Goal: Information Seeking & Learning: Learn about a topic

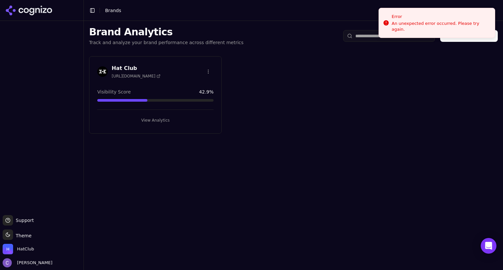
click at [188, 119] on button "View Analytics" at bounding box center [155, 120] width 116 height 10
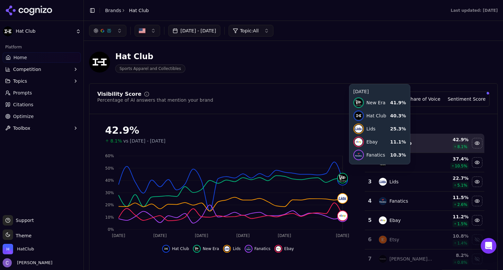
click at [339, 171] on icon at bounding box center [231, 186] width 224 height 49
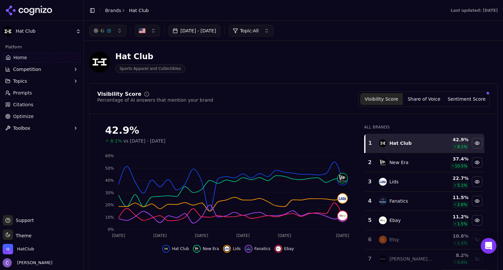
click at [104, 29] on div "button" at bounding box center [102, 30] width 5 height 5
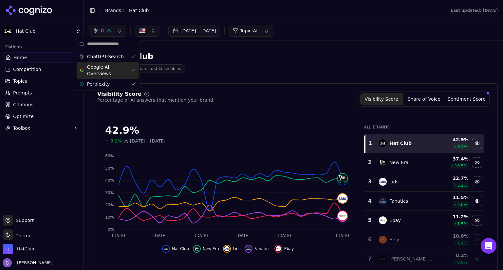
click at [134, 70] on div "Google AI Overviews" at bounding box center [108, 70] width 62 height 17
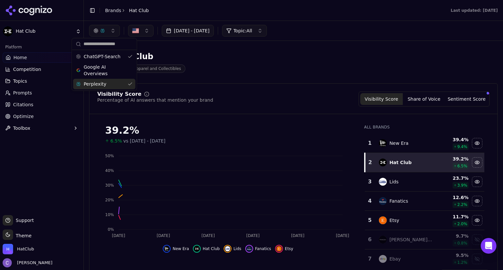
click at [130, 83] on div "Perplexity" at bounding box center [104, 84] width 62 height 10
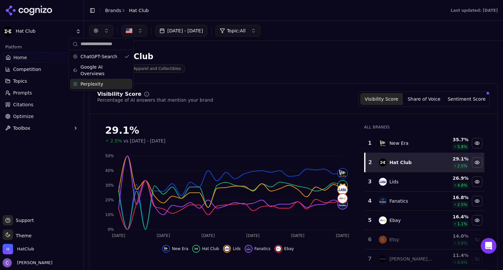
click at [130, 83] on div "Perplexity" at bounding box center [101, 84] width 62 height 10
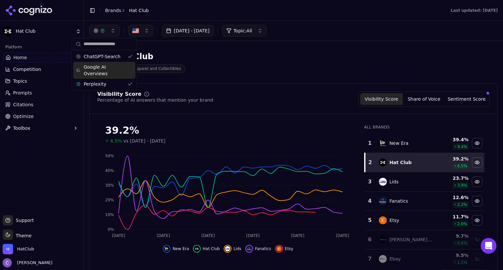
click at [128, 75] on div "Google AI Overviews" at bounding box center [104, 70] width 62 height 17
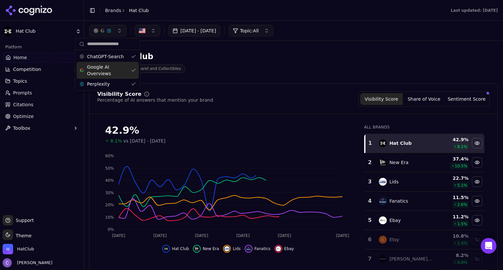
click at [257, 65] on div "Hat Club Sports Apparel and Collectibles" at bounding box center [235, 62] width 293 height 22
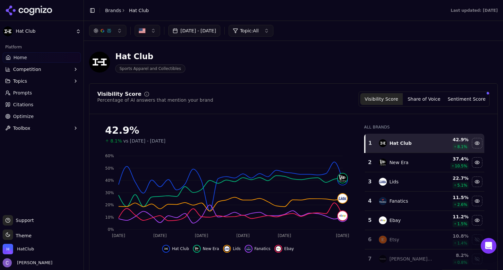
click at [34, 94] on link "Prompts" at bounding box center [42, 93] width 78 height 10
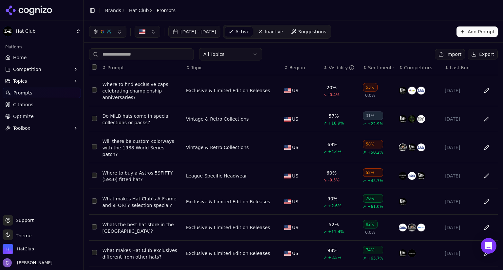
drag, startPoint x: 275, startPoint y: 72, endPoint x: 324, endPoint y: 71, distance: 49.1
click at [324, 71] on tr "↕ Prompt ↕ Topic ↕ Region ↕ Visibility ↕ Sentiment ↕ Competitors ↕ Last Run" at bounding box center [293, 68] width 409 height 15
click at [323, 70] on div "↕ Visibility" at bounding box center [340, 67] width 34 height 7
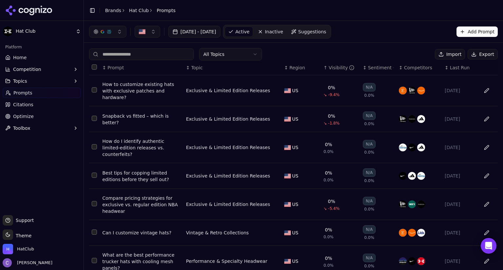
click at [160, 115] on div "Snapback vs fitted – which is better?" at bounding box center [141, 119] width 78 height 13
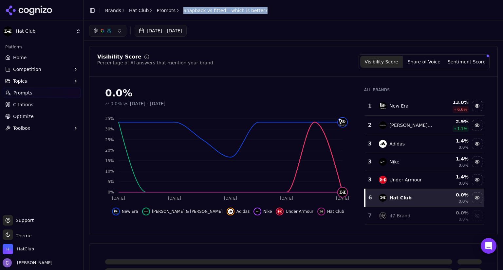
drag, startPoint x: 177, startPoint y: 10, endPoint x: 259, endPoint y: 6, distance: 82.0
click at [259, 6] on header "Toggle Sidebar Brands Hat Club Prompts Snapback vs fitted – which is better?" at bounding box center [293, 10] width 419 height 21
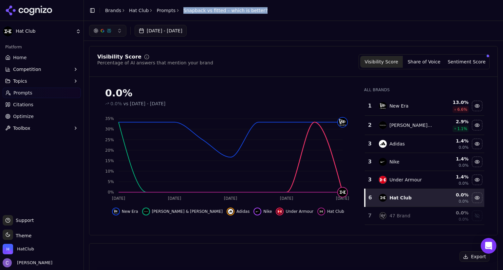
copy span "Snapback vs fitted – which is better?"
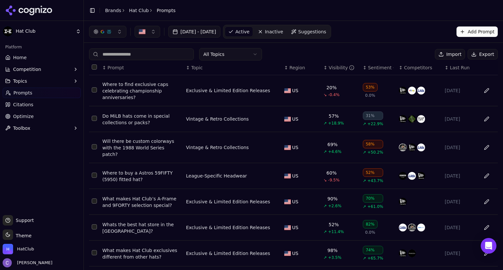
click at [323, 69] on div "↕ Visibility" at bounding box center [340, 67] width 34 height 7
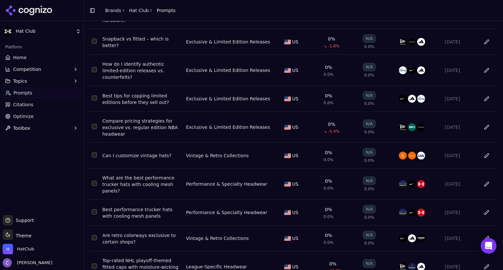
scroll to position [105, 0]
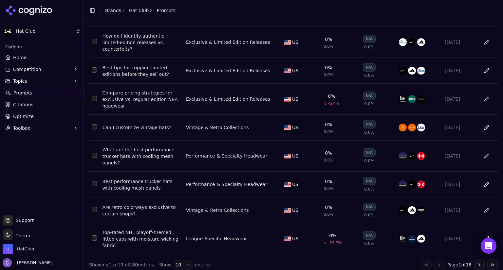
click at [94, 236] on button "Select row 68" at bounding box center [94, 238] width 5 height 5
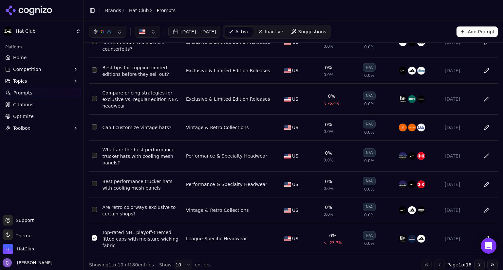
scroll to position [0, 0]
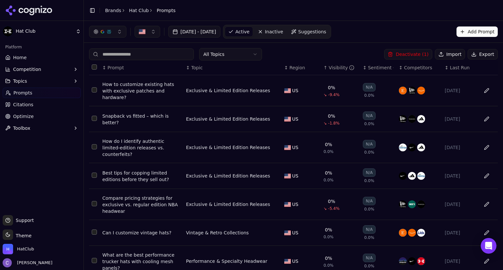
click at [415, 52] on button "Deactivate ( 1 )" at bounding box center [408, 54] width 48 height 10
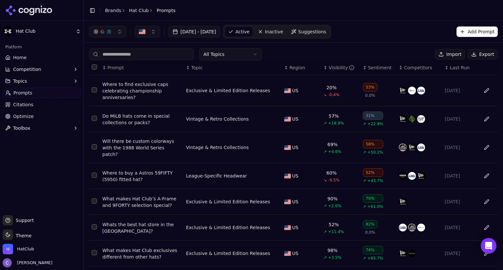
click at [322, 71] on th "↕ Visibility" at bounding box center [340, 68] width 39 height 15
click at [323, 69] on div "↕ Visibility" at bounding box center [340, 67] width 34 height 7
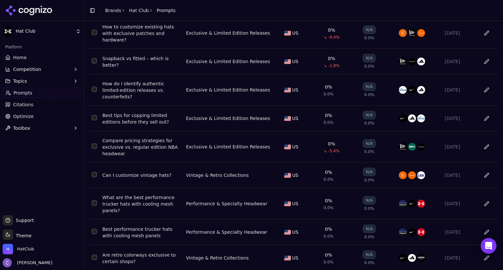
scroll to position [100, 0]
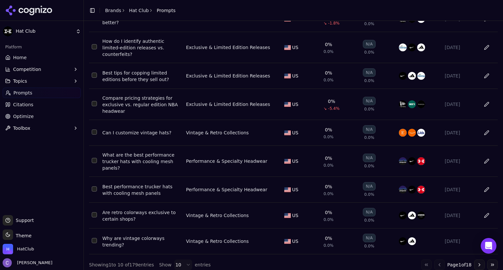
click at [149, 235] on div "Why are vintage colorways trending?" at bounding box center [141, 241] width 78 height 13
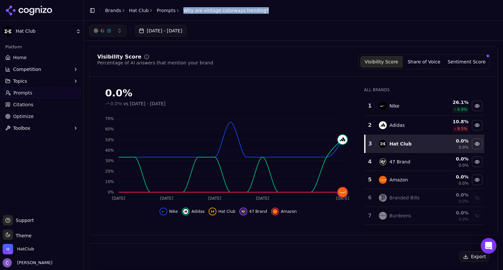
drag, startPoint x: 175, startPoint y: 9, endPoint x: 272, endPoint y: 13, distance: 97.0
click at [272, 13] on header "Toggle Sidebar Brands Hat Club Prompts Why are vintage colorways trending?" at bounding box center [293, 10] width 419 height 21
copy span "Why are vintage colorways trending?"
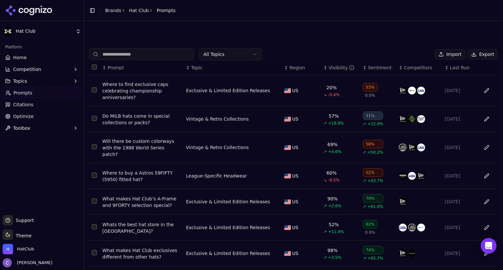
scroll to position [95, 0]
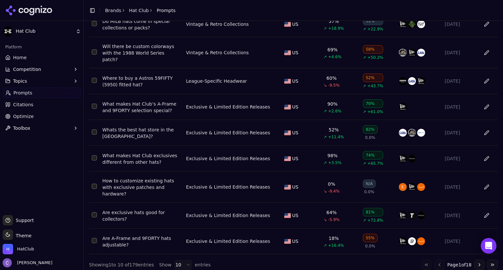
click at [160, 180] on div "How to customize existing hats with exclusive patches and hardware?" at bounding box center [141, 188] width 78 height 20
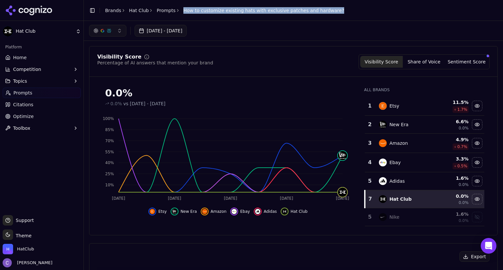
drag, startPoint x: 176, startPoint y: 10, endPoint x: 344, endPoint y: 8, distance: 168.6
click at [344, 8] on header "Toggle Sidebar Brands Hat Club Prompts How to customize existing hats with excl…" at bounding box center [293, 10] width 419 height 21
copy span "How to customize existing hats with exclusive patches and hardware?"
click at [57, 94] on link "Prompts" at bounding box center [42, 93] width 78 height 10
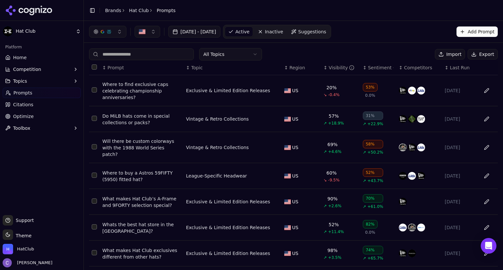
click at [321, 71] on th "↕ Visibility" at bounding box center [340, 68] width 39 height 15
click at [323, 69] on div "↕ Visibility" at bounding box center [340, 67] width 34 height 7
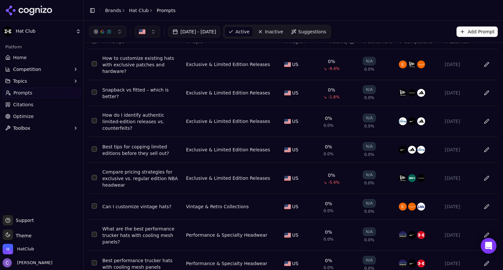
scroll to position [100, 0]
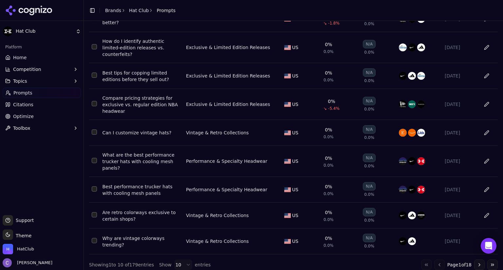
click at [144, 235] on div "Why are vintage colorways trending?" at bounding box center [141, 241] width 78 height 13
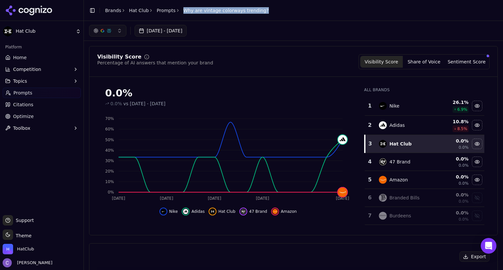
drag, startPoint x: 176, startPoint y: 9, endPoint x: 265, endPoint y: 14, distance: 88.9
click at [265, 14] on header "Toggle Sidebar Brands Hat Club Prompts Why are vintage colorways trending?" at bounding box center [293, 10] width 419 height 21
copy span "Why are vintage colorways trending?"
click at [23, 56] on span "Home" at bounding box center [19, 57] width 13 height 7
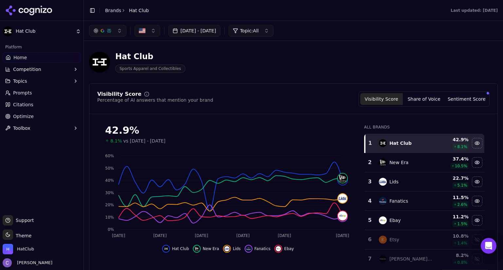
click at [39, 83] on button "Topics" at bounding box center [42, 81] width 78 height 10
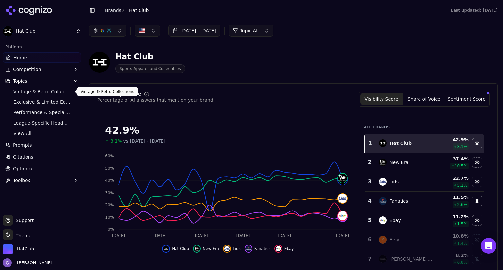
click at [42, 90] on span "Vintage & Retro Collections" at bounding box center [41, 91] width 57 height 7
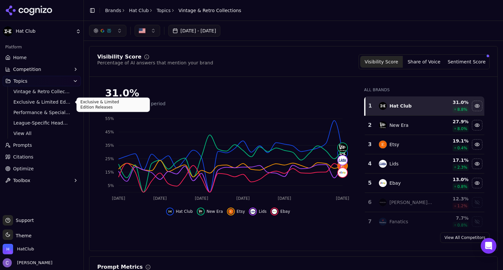
click at [54, 104] on span "Exclusive & Limited Edition Releases" at bounding box center [41, 102] width 57 height 7
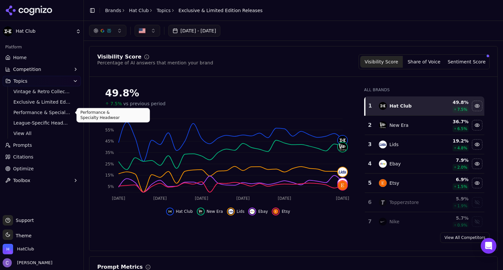
click at [43, 112] on span "Performance & Specialty Headwear" at bounding box center [41, 112] width 57 height 7
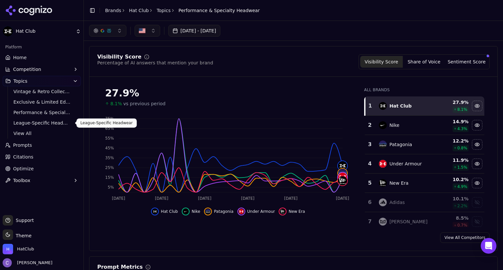
click at [39, 123] on span "League-Specific Headwear" at bounding box center [41, 123] width 57 height 7
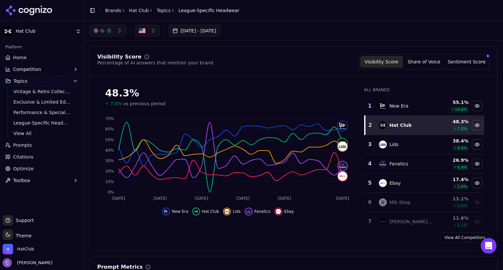
click at [28, 54] on link "Home" at bounding box center [42, 57] width 78 height 10
